Goal: Task Accomplishment & Management: Use online tool/utility

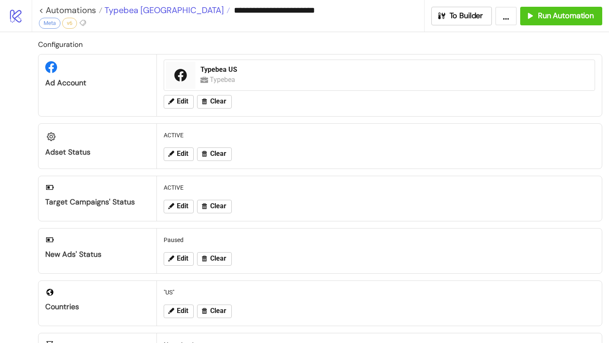
click at [139, 11] on span "Typebea [GEOGRAPHIC_DATA]" at bounding box center [162, 10] width 121 height 11
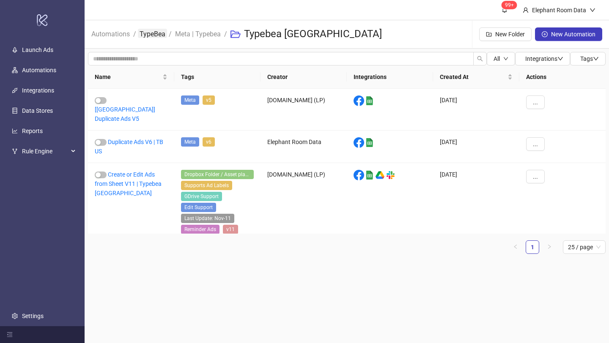
click at [154, 31] on link "TypeBea" at bounding box center [152, 33] width 29 height 9
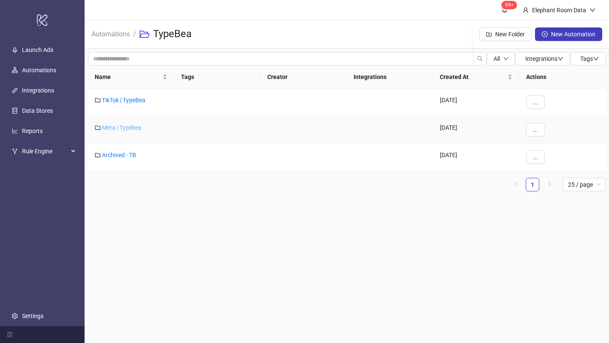
click at [137, 126] on link "Meta | Typebea" at bounding box center [122, 127] width 40 height 7
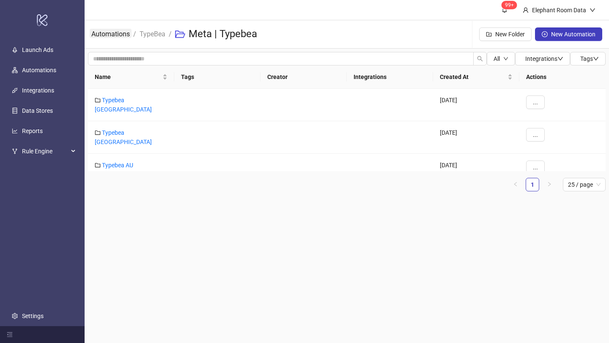
click at [119, 37] on link "Automations" at bounding box center [111, 33] width 42 height 9
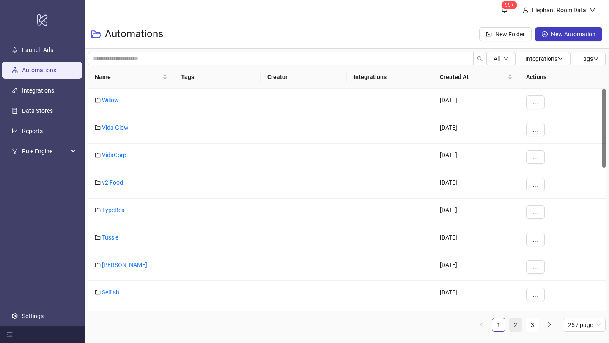
click at [519, 325] on link "2" at bounding box center [515, 325] width 13 height 13
click at [121, 264] on link "Bed Threads" at bounding box center [118, 265] width 33 height 7
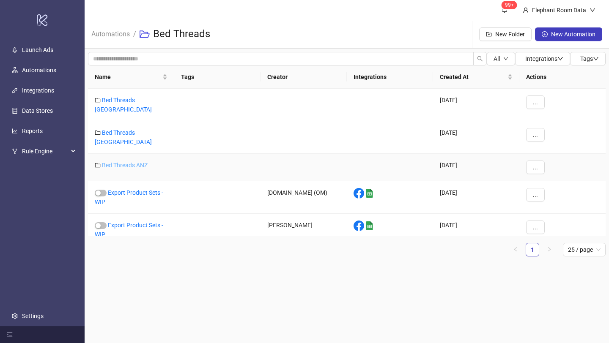
click at [130, 162] on link "Bed Threads ANZ" at bounding box center [125, 165] width 46 height 7
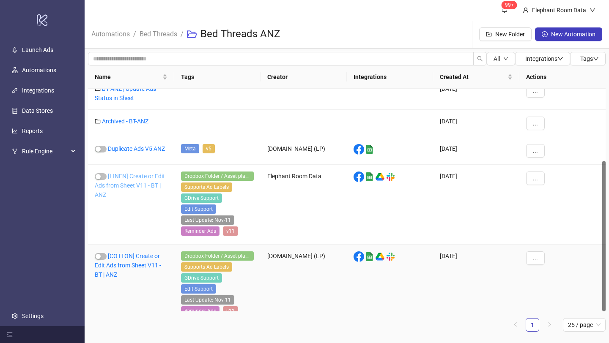
scroll to position [107, 0]
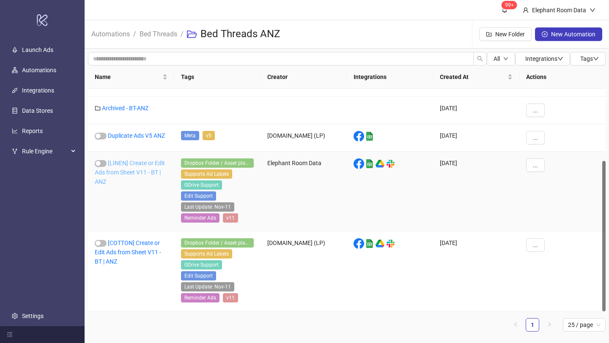
click at [148, 173] on link "[LINEN] Create or Edit Ads from Sheet V11 - BT | ANZ" at bounding box center [130, 172] width 70 height 25
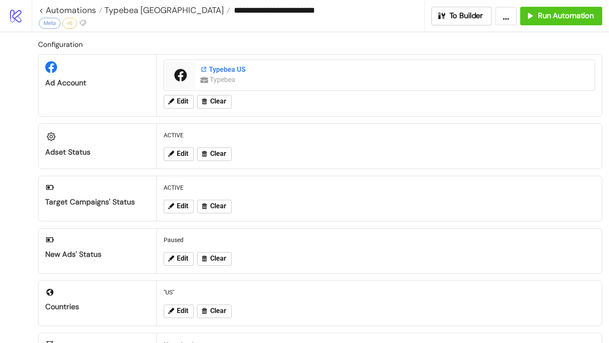
type input "**********"
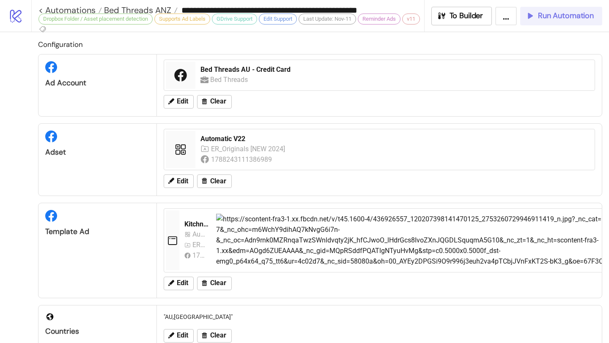
click at [567, 22] on button "Run Automation" at bounding box center [561, 16] width 82 height 19
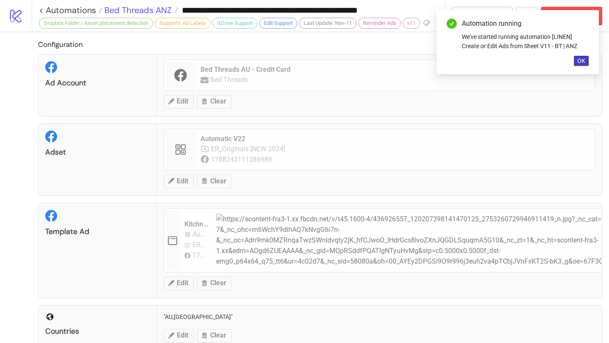
click at [157, 9] on span "Bed Threads ANZ" at bounding box center [136, 10] width 69 height 11
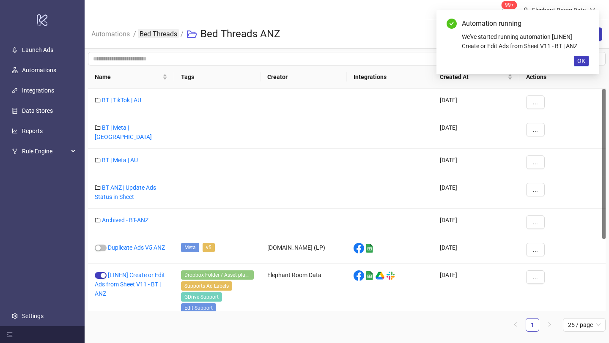
click at [159, 35] on link "Bed Threads" at bounding box center [158, 33] width 41 height 9
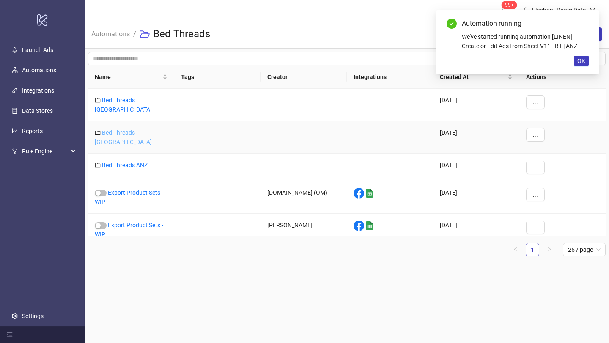
click at [138, 129] on link "Bed Threads [GEOGRAPHIC_DATA]" at bounding box center [123, 137] width 57 height 16
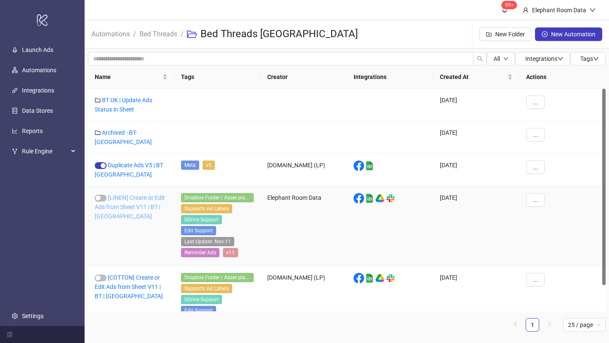
click at [143, 201] on link "[LINEN] Create or Edit Ads from Sheet V11 | BT | [GEOGRAPHIC_DATA]" at bounding box center [130, 207] width 70 height 25
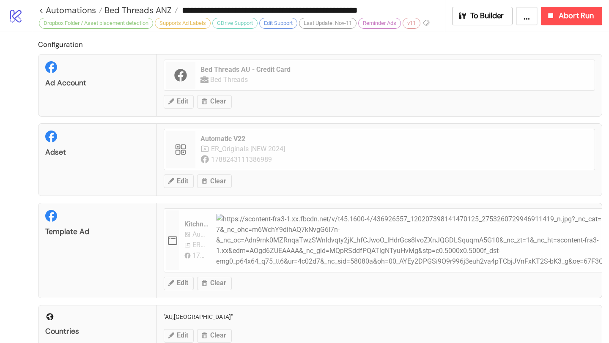
type input "**********"
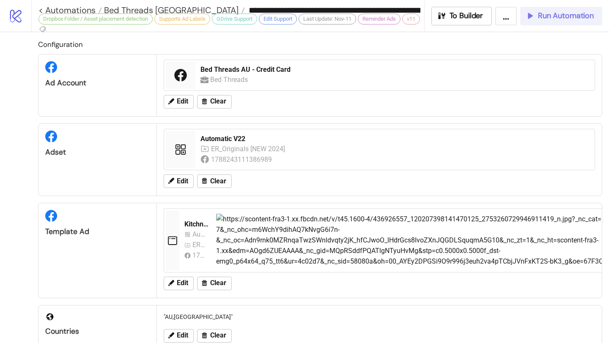
click at [560, 13] on span "Run Automation" at bounding box center [566, 16] width 56 height 10
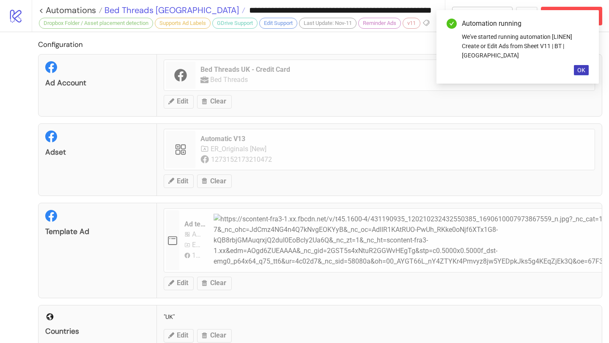
click at [151, 13] on span "Bed Threads [GEOGRAPHIC_DATA]" at bounding box center [170, 10] width 137 height 11
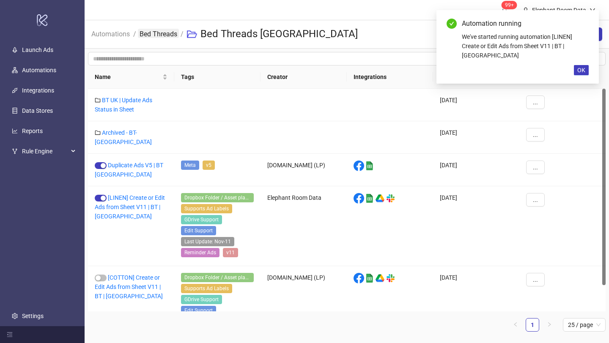
click at [167, 33] on link "Bed Threads" at bounding box center [158, 33] width 41 height 9
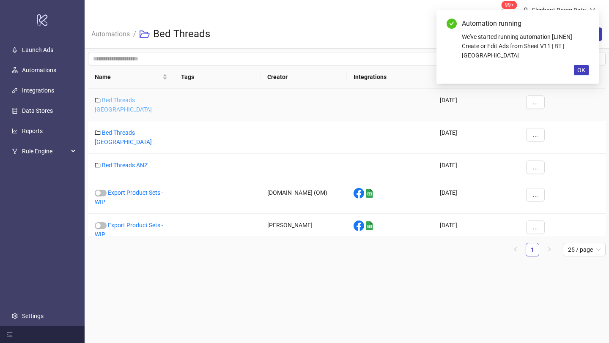
click at [144, 97] on link "Bed Threads [GEOGRAPHIC_DATA]" at bounding box center [123, 105] width 57 height 16
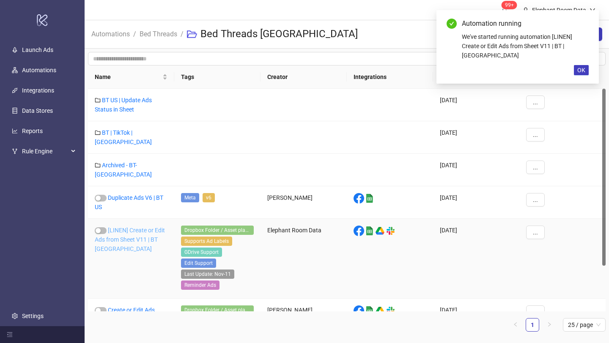
click at [140, 227] on link "[LINEN] Create or Edit Ads from Sheet V11 | BT [GEOGRAPHIC_DATA]" at bounding box center [130, 239] width 70 height 25
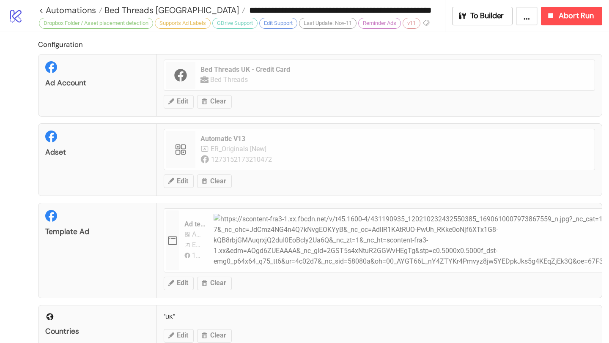
type input "**********"
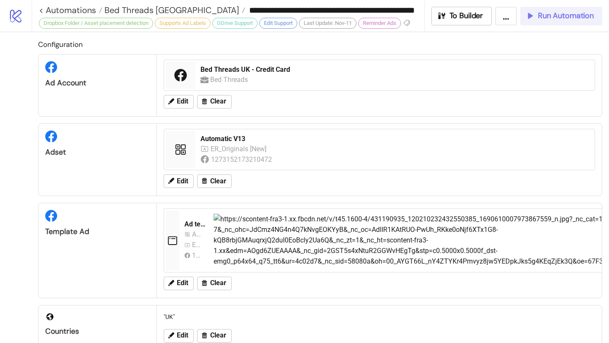
click at [543, 20] on span "Run Automation" at bounding box center [566, 16] width 56 height 10
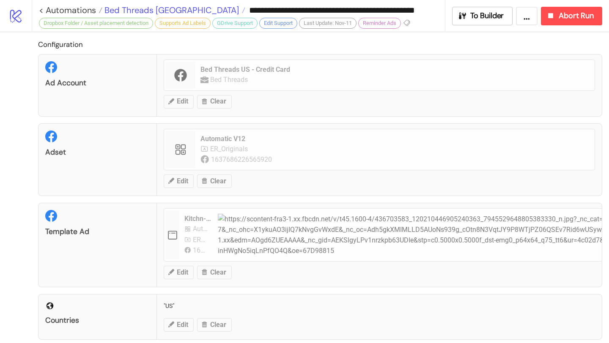
click at [154, 13] on span "Bed Threads [GEOGRAPHIC_DATA]" at bounding box center [170, 10] width 137 height 11
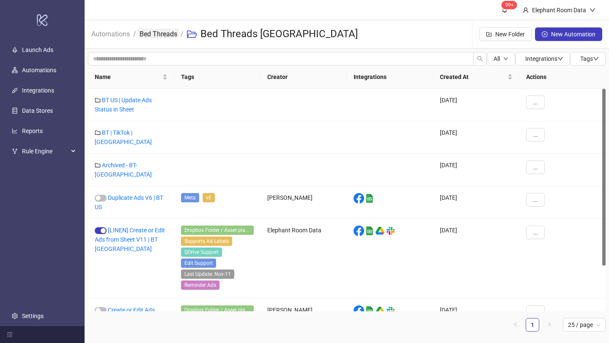
click at [157, 31] on link "Bed Threads" at bounding box center [158, 33] width 41 height 9
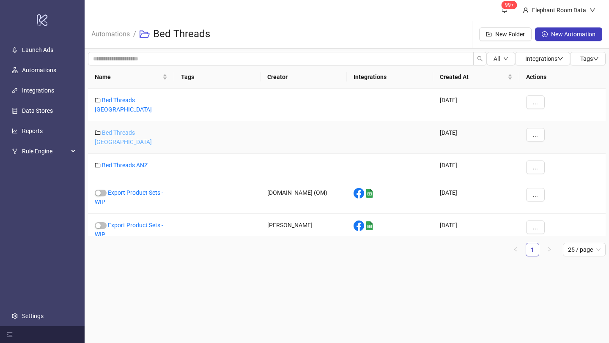
click at [139, 129] on link "Bed Threads [GEOGRAPHIC_DATA]" at bounding box center [123, 137] width 57 height 16
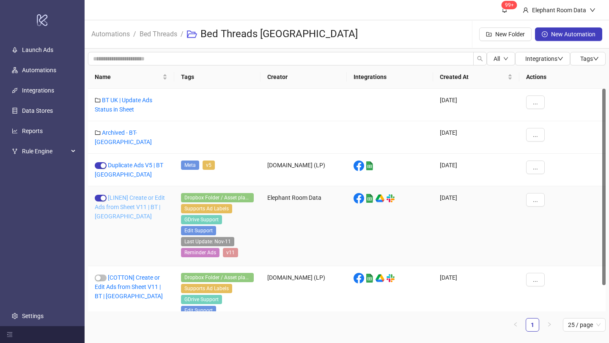
click at [138, 200] on link "[LINEN] Create or Edit Ads from Sheet V11 | BT | [GEOGRAPHIC_DATA]" at bounding box center [130, 207] width 70 height 25
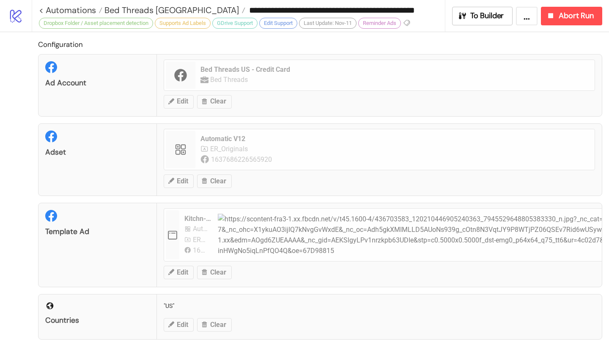
type input "**********"
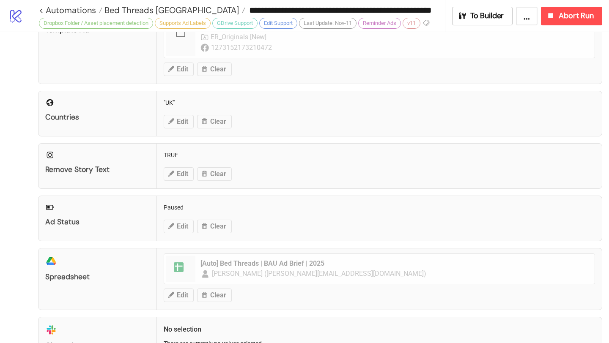
scroll to position [393, 0]
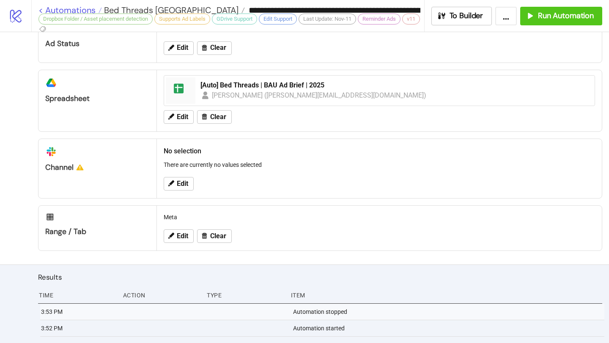
click at [92, 9] on link "< Automations" at bounding box center [69, 10] width 63 height 8
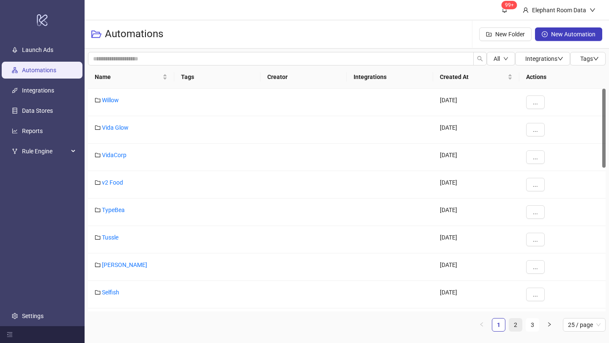
click at [516, 326] on link "2" at bounding box center [515, 325] width 13 height 13
click at [122, 262] on link "Bed Threads" at bounding box center [118, 265] width 33 height 7
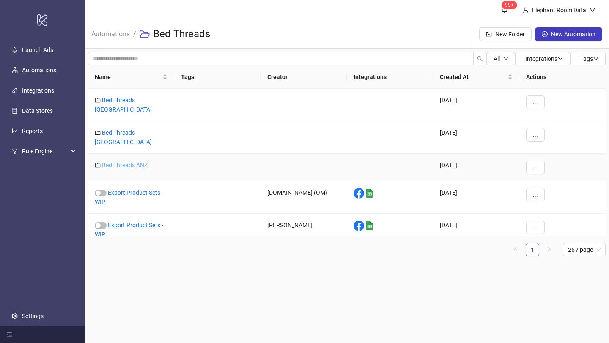
click at [123, 162] on link "Bed Threads ANZ" at bounding box center [125, 165] width 46 height 7
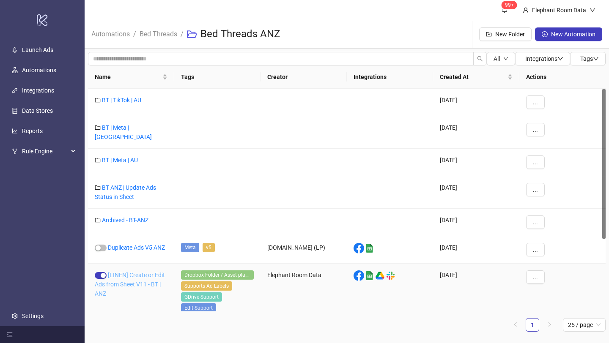
click at [137, 272] on link "[LINEN] Create or Edit Ads from Sheet V11 - BT | ANZ" at bounding box center [130, 284] width 70 height 25
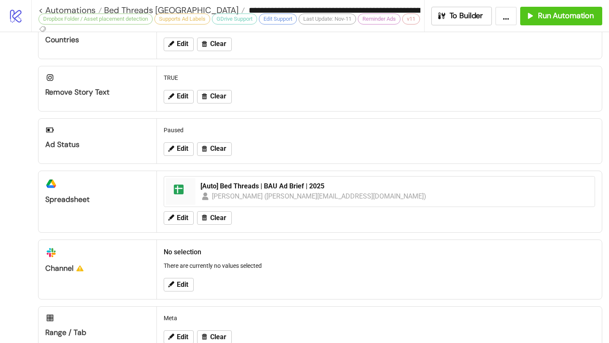
scroll to position [409, 0]
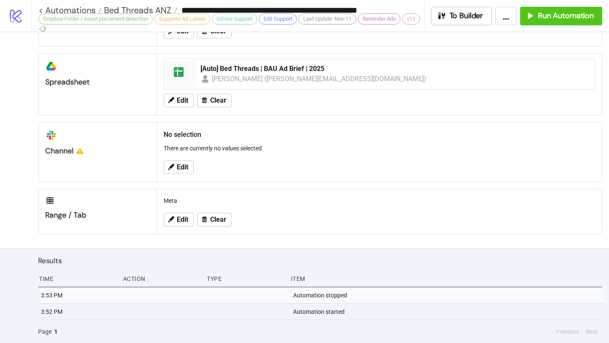
type input "**********"
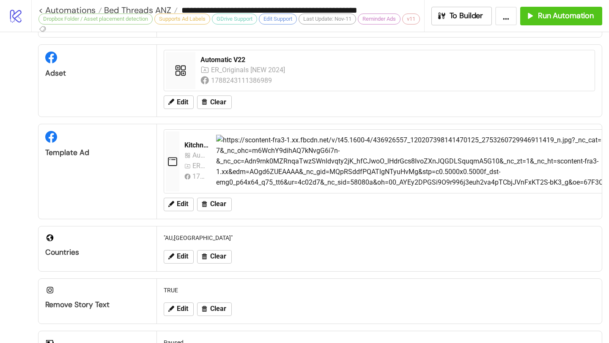
scroll to position [0, 0]
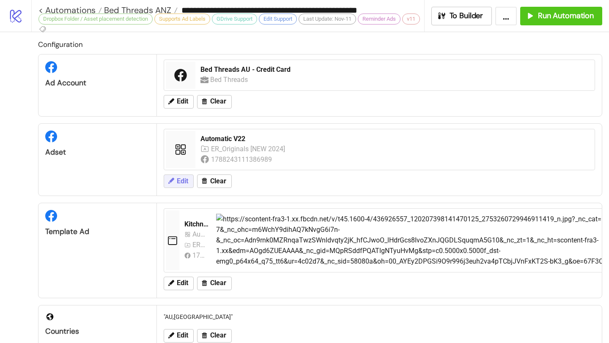
click at [187, 183] on span "Edit" at bounding box center [182, 182] width 11 height 8
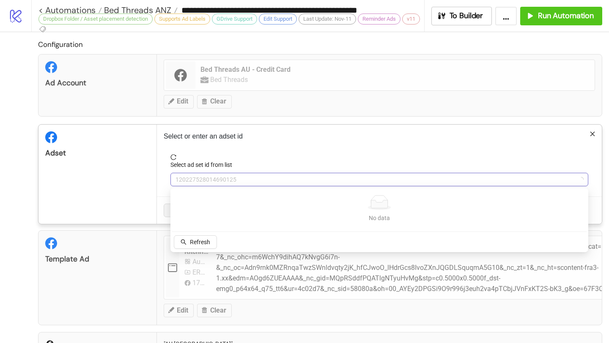
click at [203, 180] on span "120227528014690125" at bounding box center [379, 179] width 408 height 13
click at [188, 246] on button "Refresh" at bounding box center [195, 243] width 43 height 14
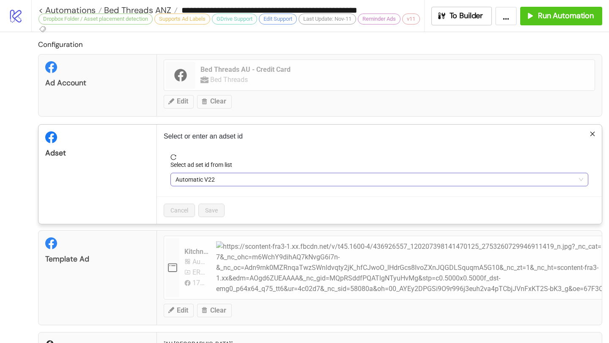
click at [207, 178] on span "Automatic V22" at bounding box center [379, 179] width 408 height 13
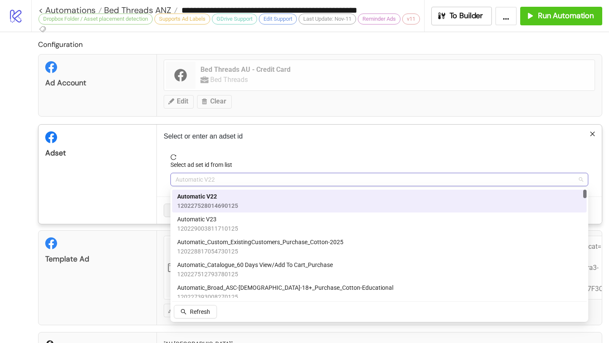
click at [206, 184] on span "Automatic V22" at bounding box center [379, 179] width 408 height 13
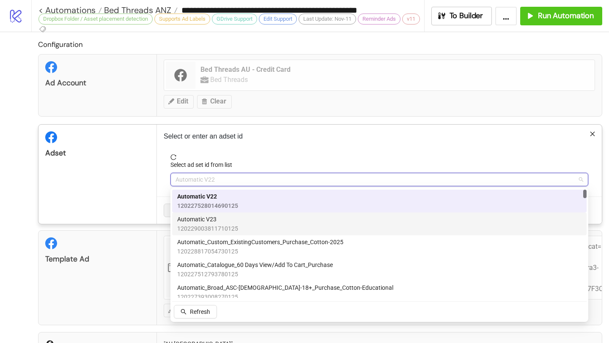
click at [206, 216] on span "Automatic V23" at bounding box center [207, 219] width 61 height 9
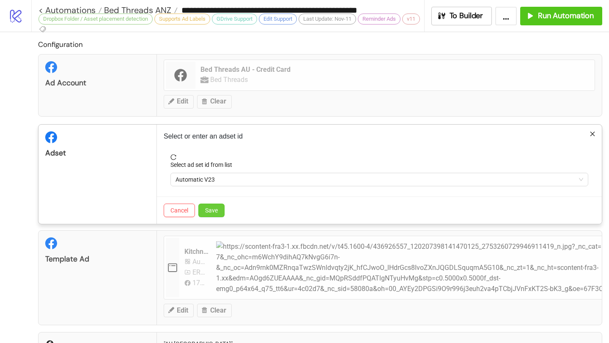
click at [214, 211] on span "Save" at bounding box center [211, 210] width 13 height 7
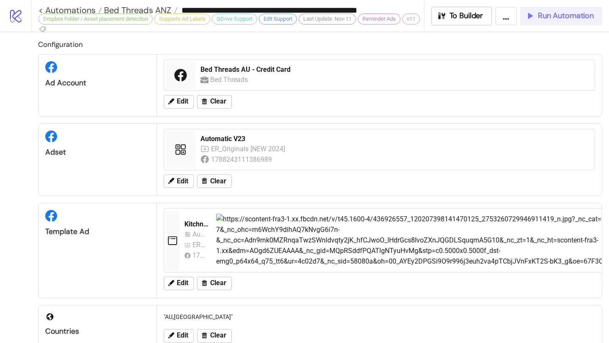
click at [548, 19] on span "Run Automation" at bounding box center [566, 16] width 56 height 10
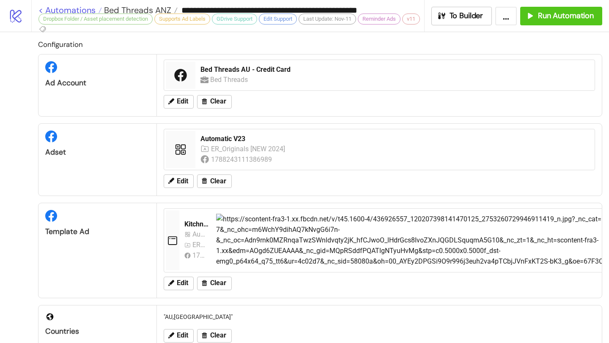
click at [84, 9] on link "< Automations" at bounding box center [69, 10] width 63 height 8
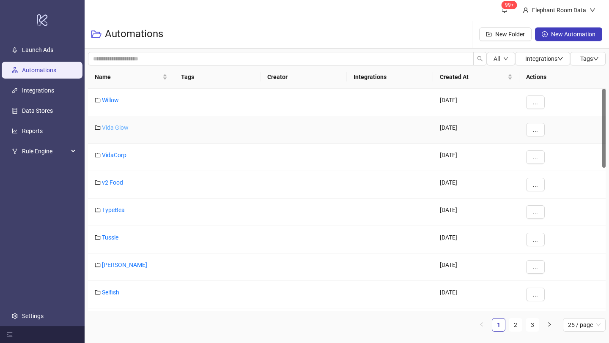
click at [121, 130] on link "Vida Glow" at bounding box center [115, 127] width 27 height 7
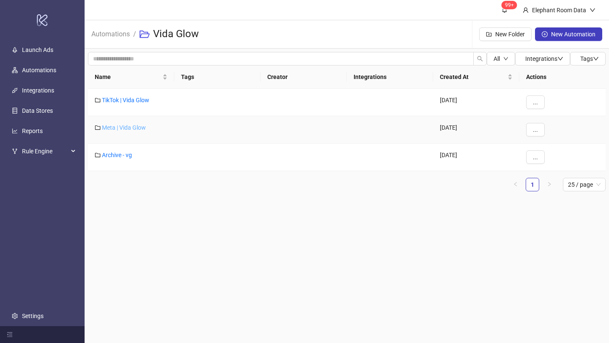
click at [124, 129] on link "Meta | Vida Glow" at bounding box center [124, 127] width 44 height 7
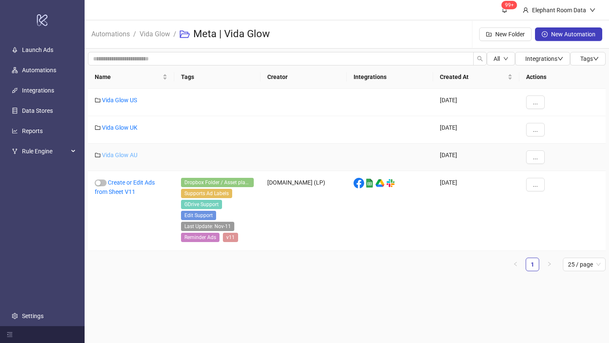
click at [126, 156] on link "Vida Glow AU" at bounding box center [120, 155] width 36 height 7
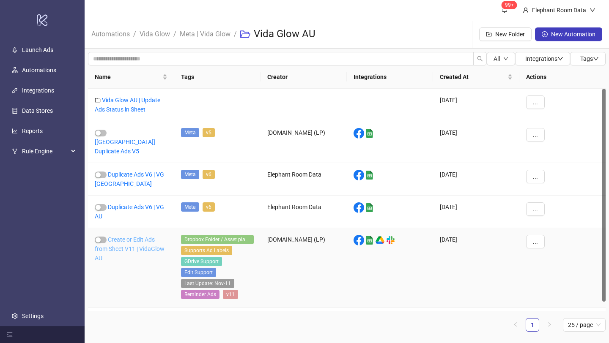
click at [148, 236] on link "Create or Edit Ads from Sheet V11 | VidaGlow AU" at bounding box center [130, 248] width 70 height 25
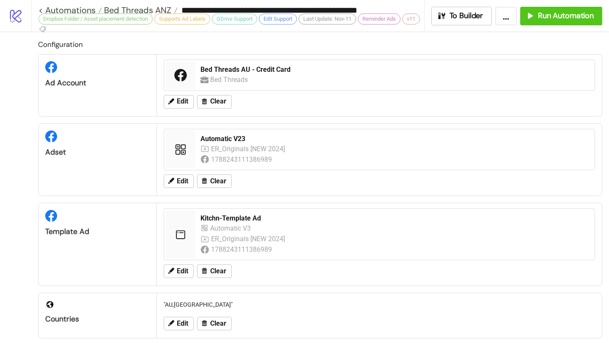
type input "**********"
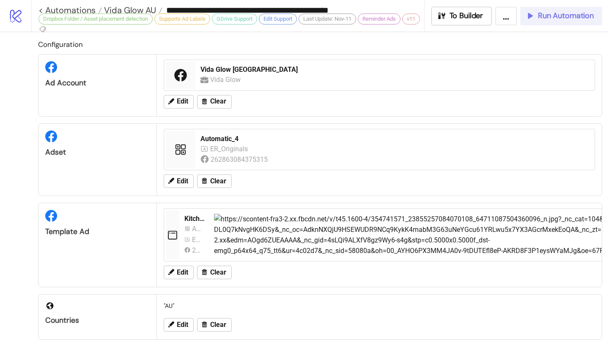
click at [564, 16] on span "Run Automation" at bounding box center [566, 16] width 56 height 10
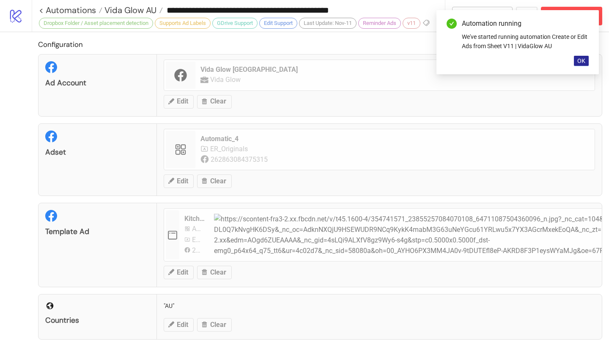
click at [583, 60] on span "OK" at bounding box center [581, 61] width 8 height 7
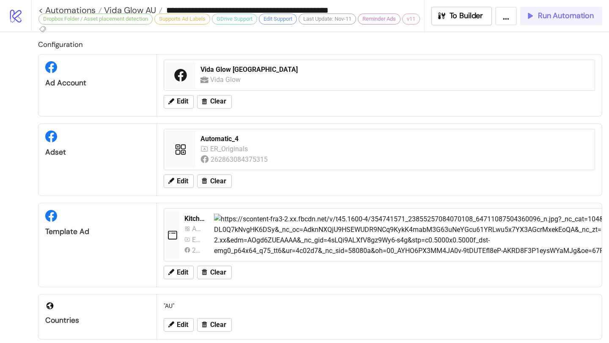
click at [535, 20] on div "Run Automation" at bounding box center [559, 16] width 69 height 10
